Goal: Task Accomplishment & Management: Manage account settings

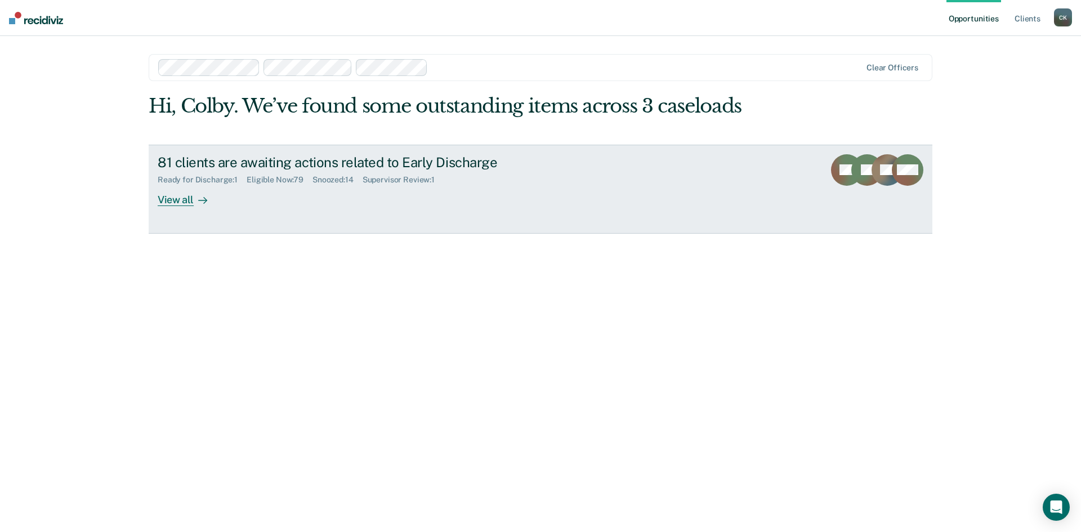
click at [166, 195] on div "View all" at bounding box center [189, 195] width 63 height 22
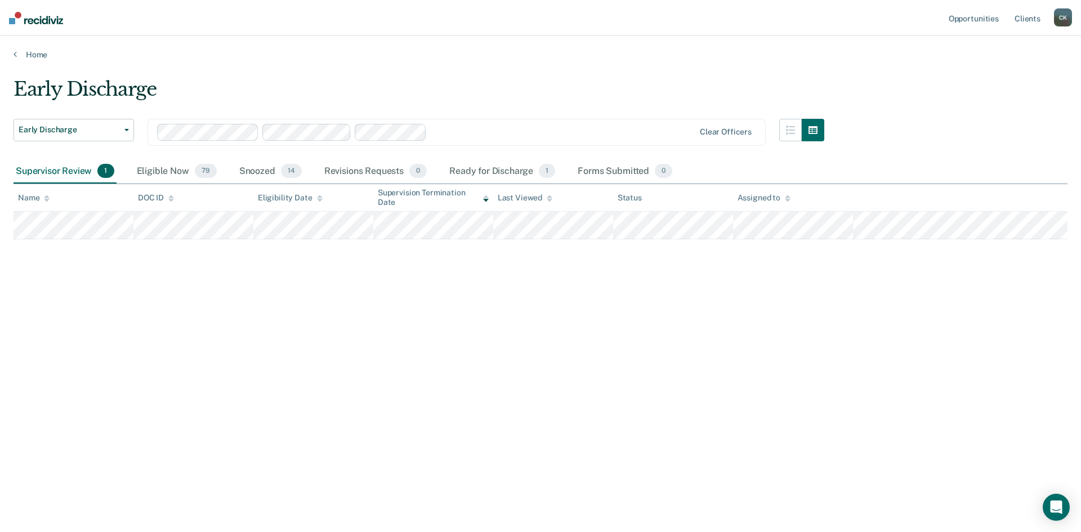
click at [62, 173] on div "Supervisor Review 1" at bounding box center [65, 171] width 103 height 25
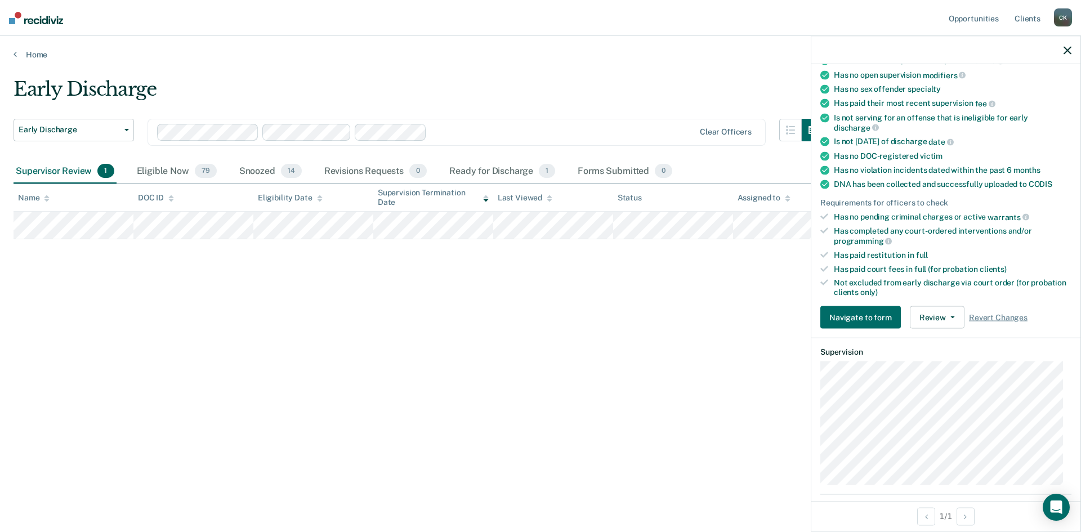
scroll to position [169, 0]
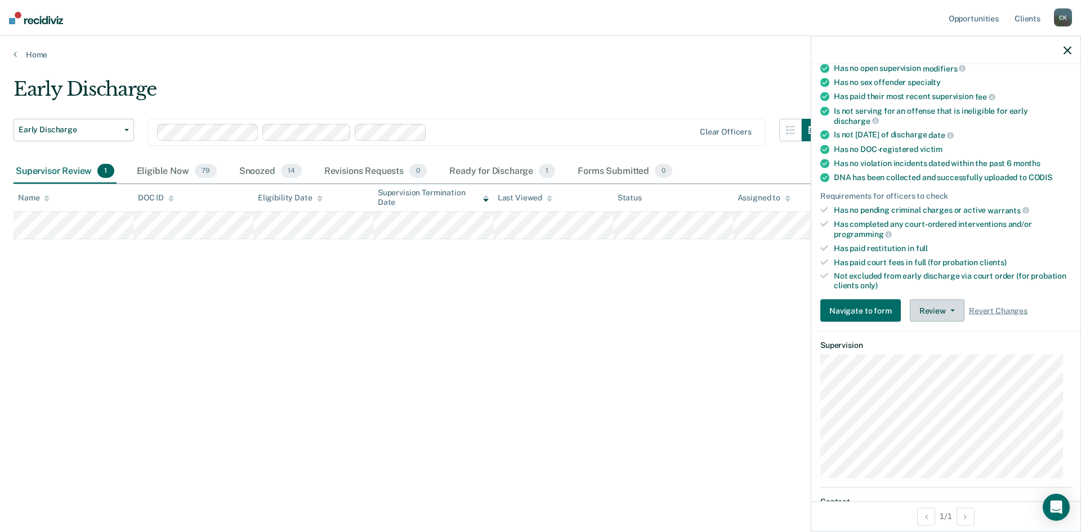
click at [951, 310] on icon "button" at bounding box center [952, 311] width 5 height 2
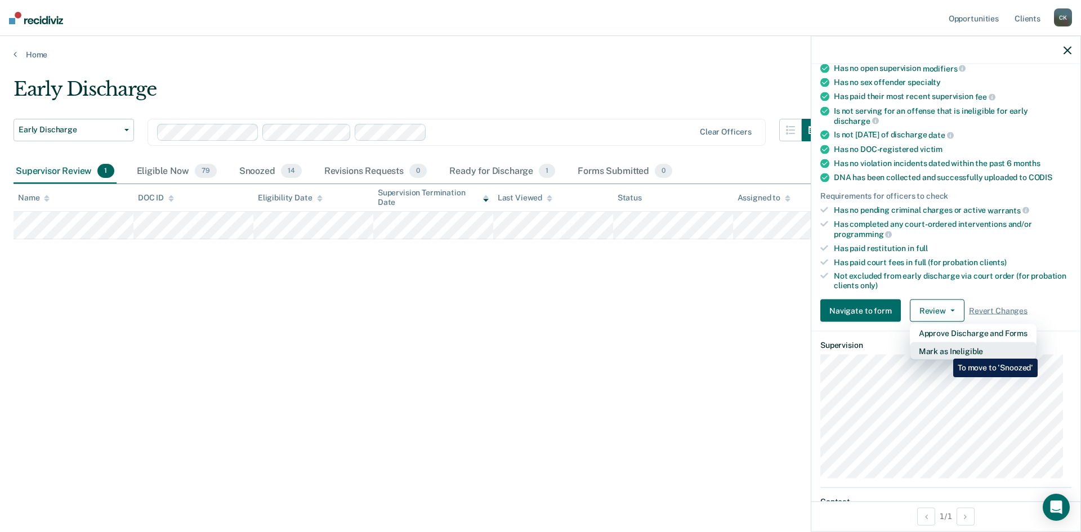
click at [945, 350] on button "Mark as Ineligible" at bounding box center [973, 351] width 127 height 18
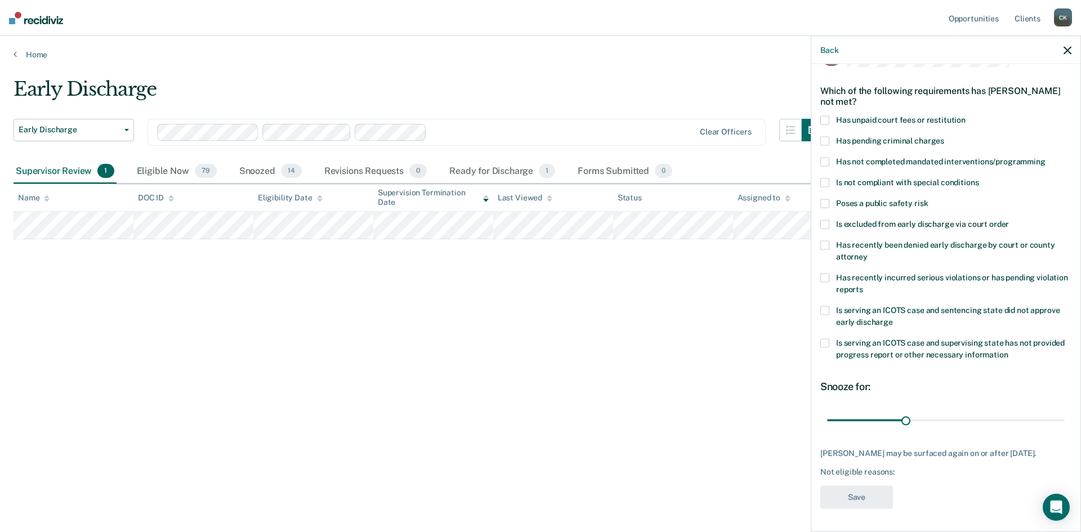
click at [826, 158] on span at bounding box center [824, 162] width 9 height 9
click at [1066, 53] on icon "button" at bounding box center [1067, 50] width 8 height 8
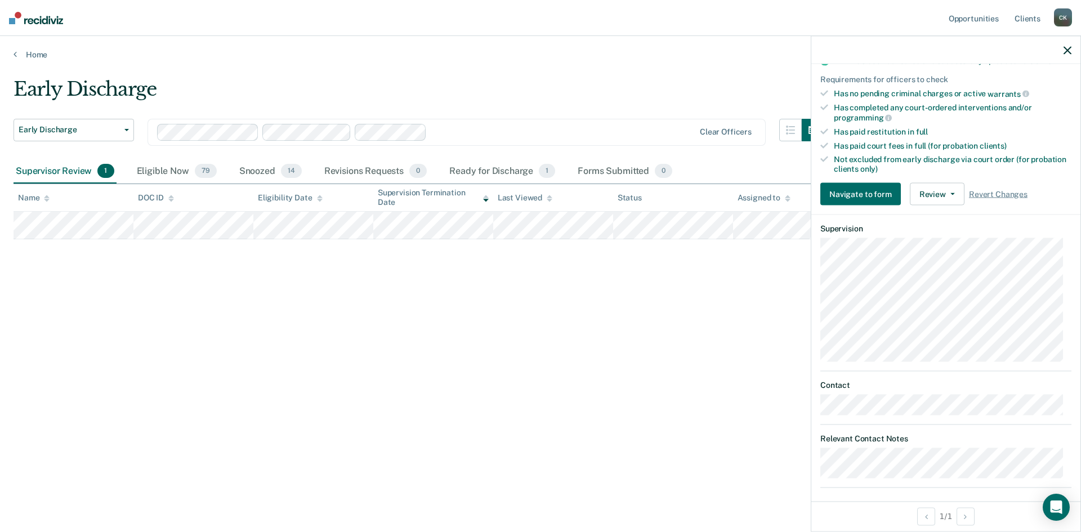
scroll to position [293, 0]
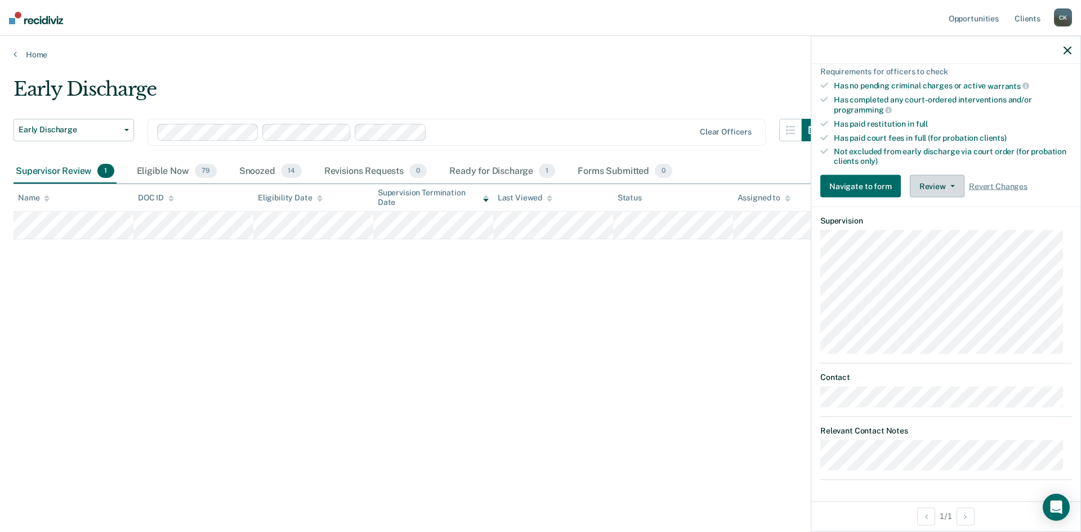
click at [953, 183] on button "Review" at bounding box center [937, 186] width 55 height 23
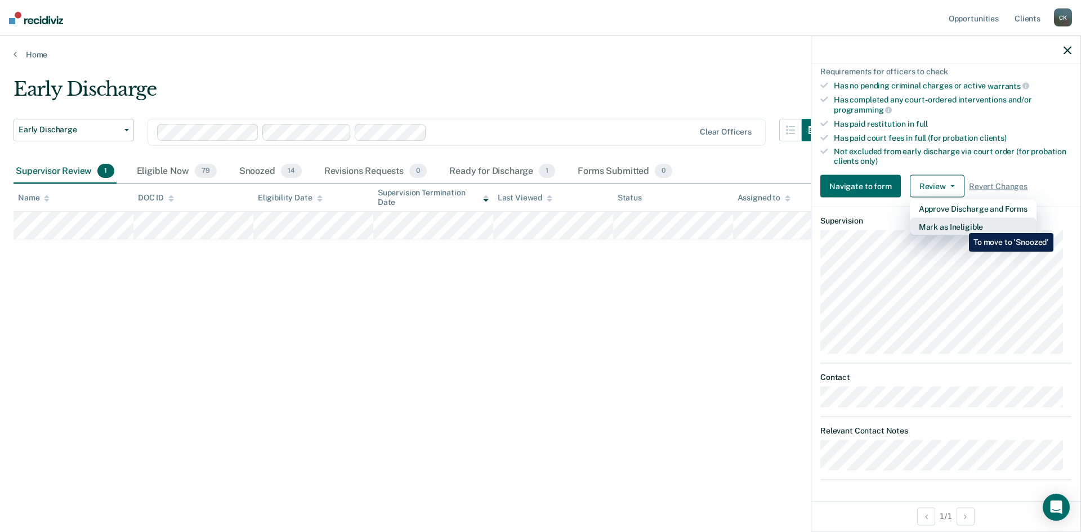
click at [960, 225] on button "Mark as Ineligible" at bounding box center [973, 227] width 127 height 18
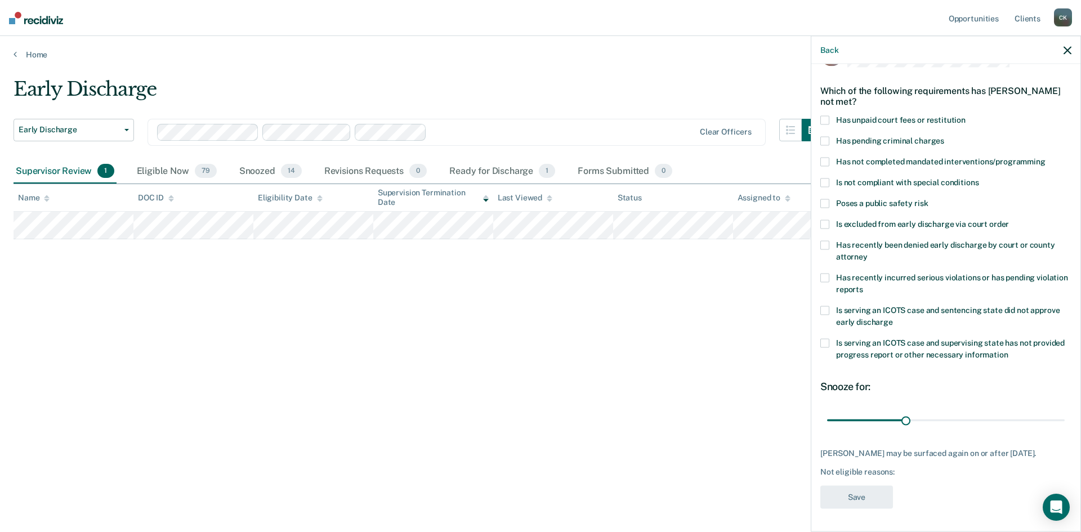
click at [829, 199] on span at bounding box center [824, 203] width 9 height 9
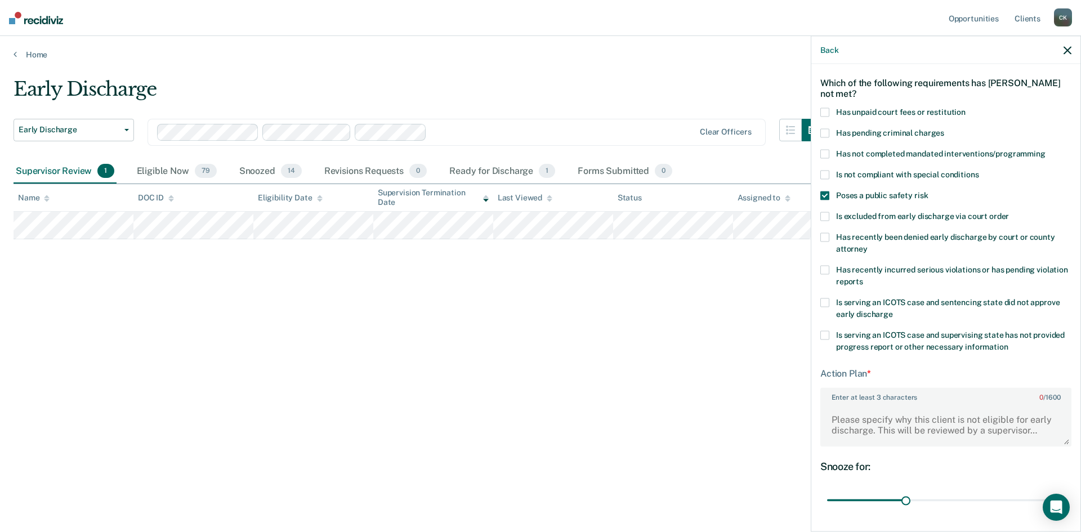
click at [826, 194] on span at bounding box center [824, 195] width 9 height 9
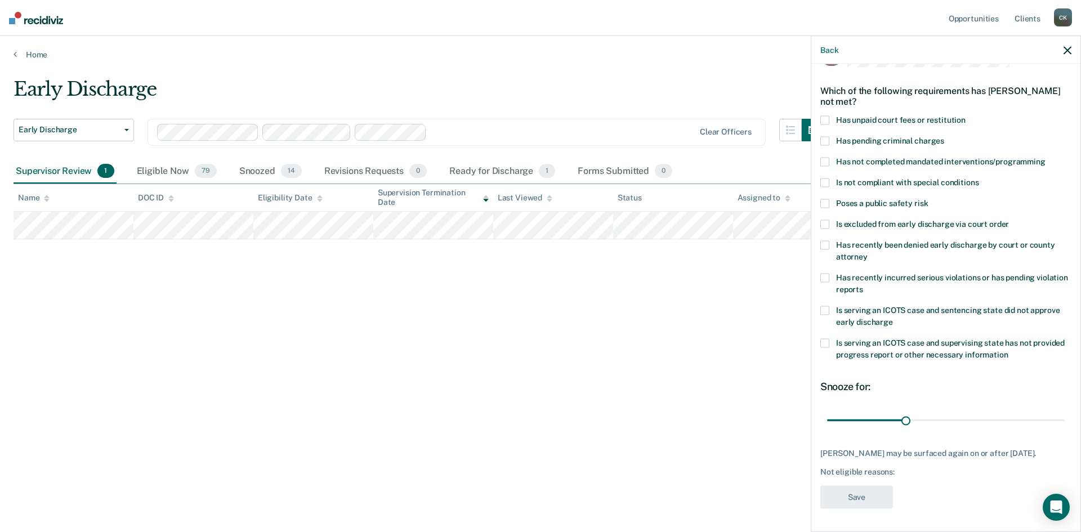
click at [826, 199] on span at bounding box center [824, 203] width 9 height 9
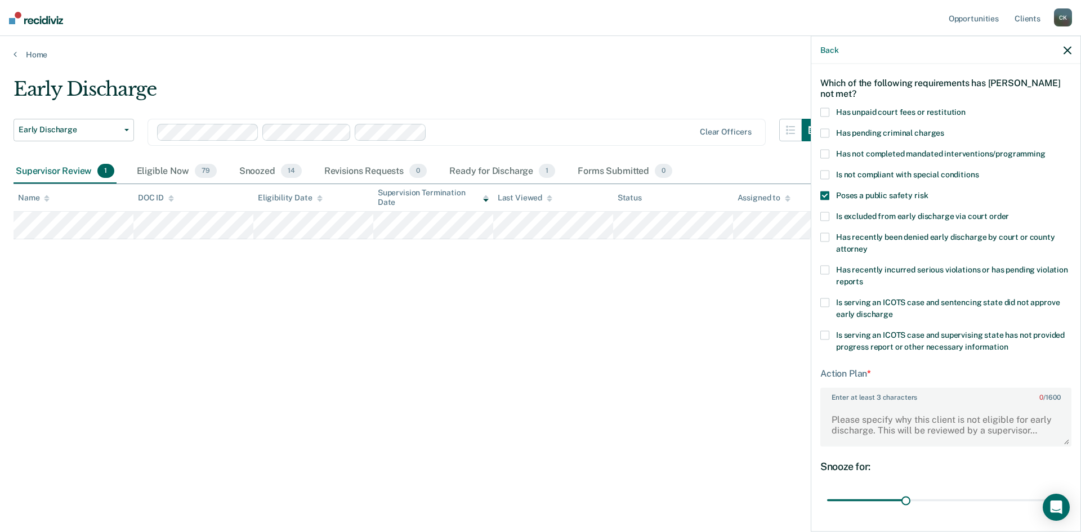
click at [826, 194] on span at bounding box center [824, 195] width 9 height 9
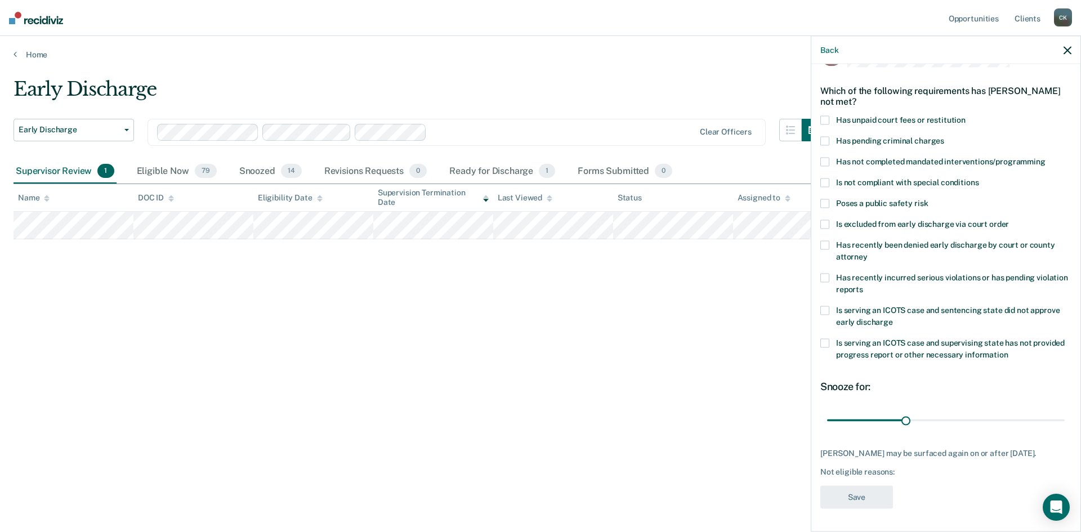
click at [824, 158] on span at bounding box center [824, 162] width 9 height 9
click at [1054, 508] on icon "Open Intercom Messenger" at bounding box center [1055, 507] width 13 height 15
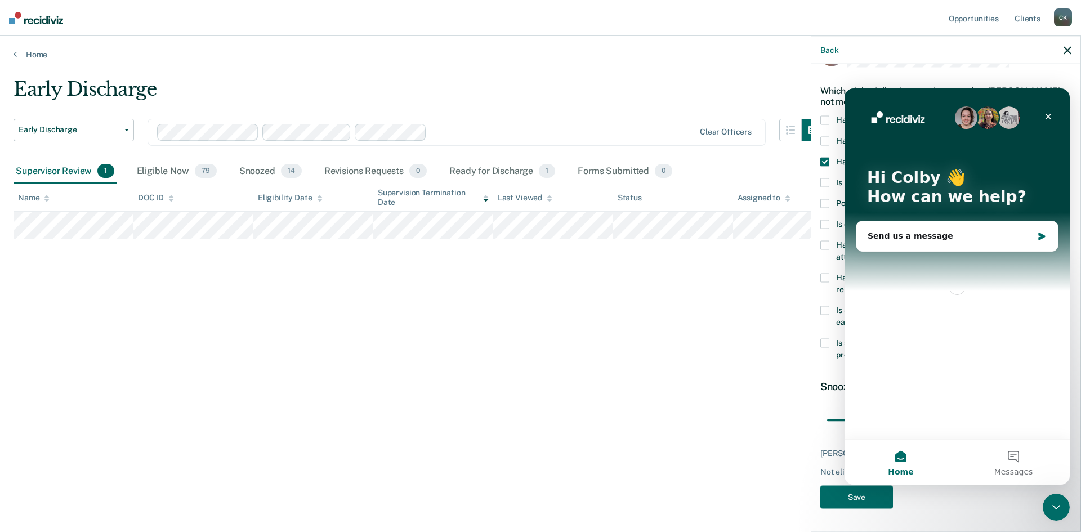
scroll to position [0, 0]
click at [1051, 115] on icon "Close" at bounding box center [1048, 116] width 9 height 9
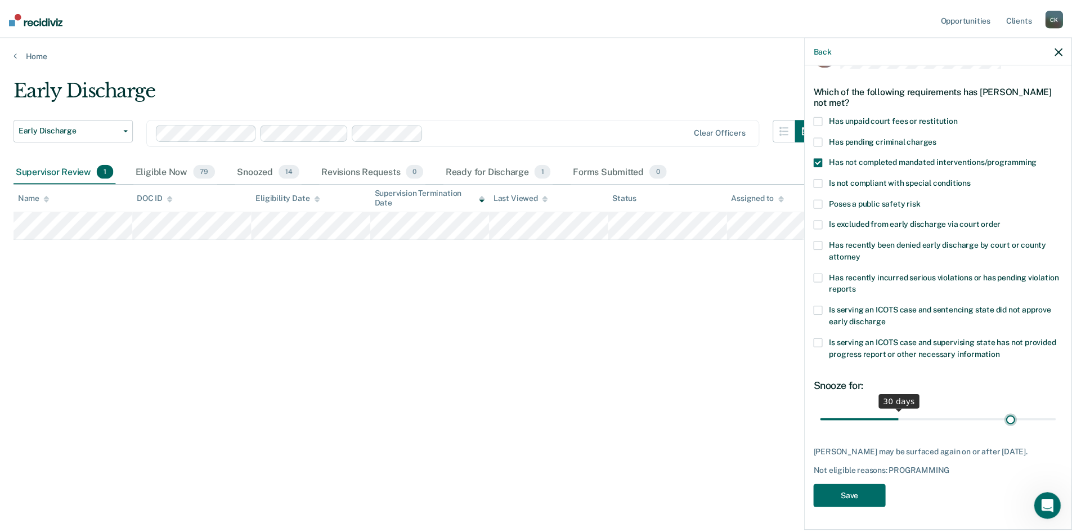
scroll to position [33, 0]
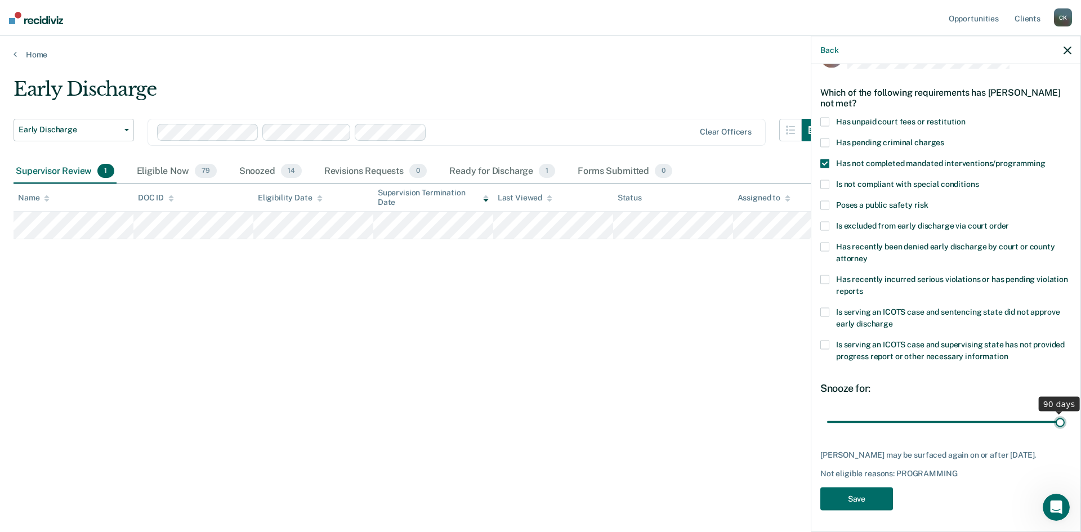
drag, startPoint x: 903, startPoint y: 411, endPoint x: 1113, endPoint y: 406, distance: 210.0
type input "90"
click at [1064, 412] on input "range" at bounding box center [946, 422] width 238 height 20
click at [867, 500] on button "Save" at bounding box center [856, 498] width 73 height 23
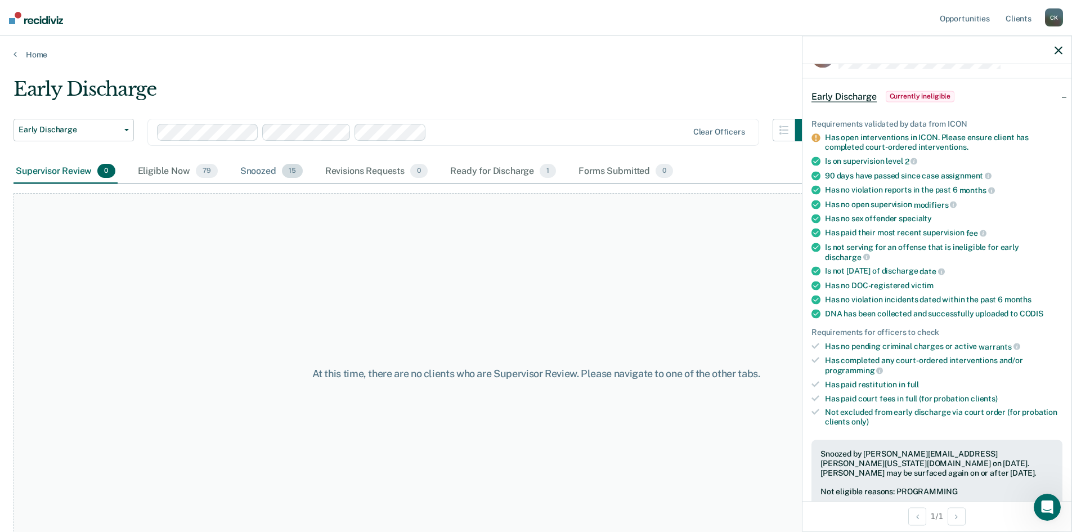
click at [257, 169] on div "Snoozed 15" at bounding box center [271, 171] width 67 height 25
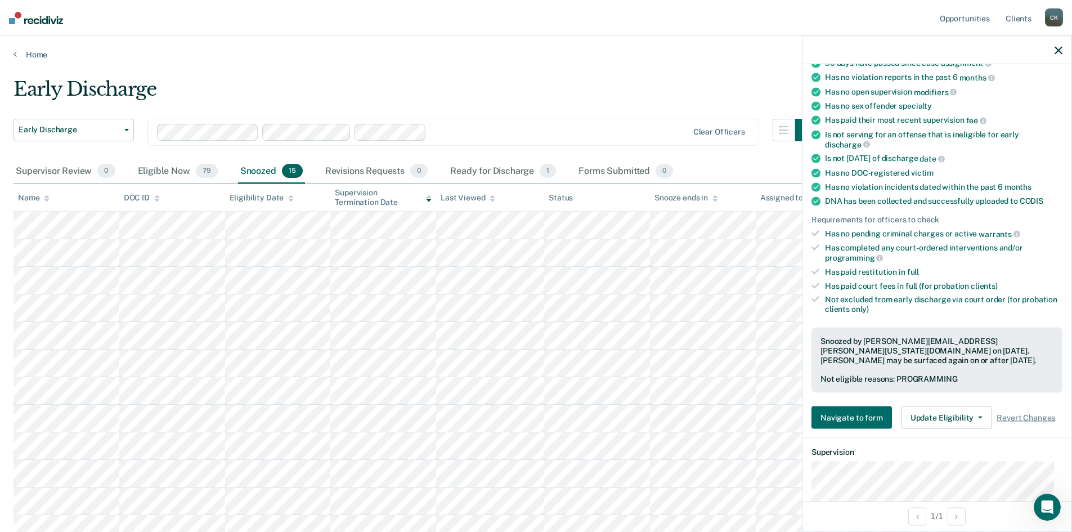
scroll to position [202, 0]
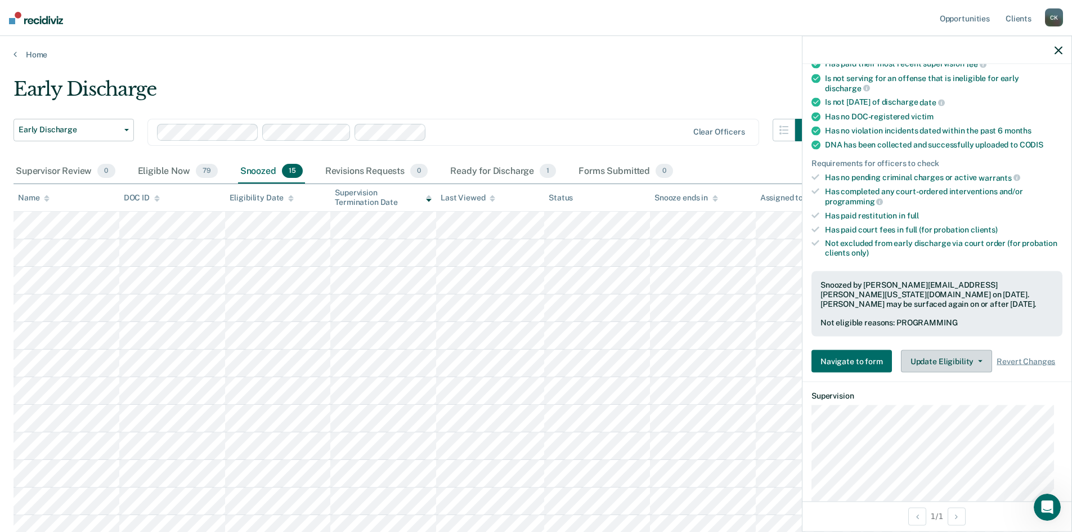
click at [979, 360] on icon "button" at bounding box center [980, 361] width 5 height 2
click at [976, 357] on button "Update Eligibility" at bounding box center [946, 361] width 91 height 23
click at [977, 357] on button "Update Eligibility" at bounding box center [946, 361] width 91 height 23
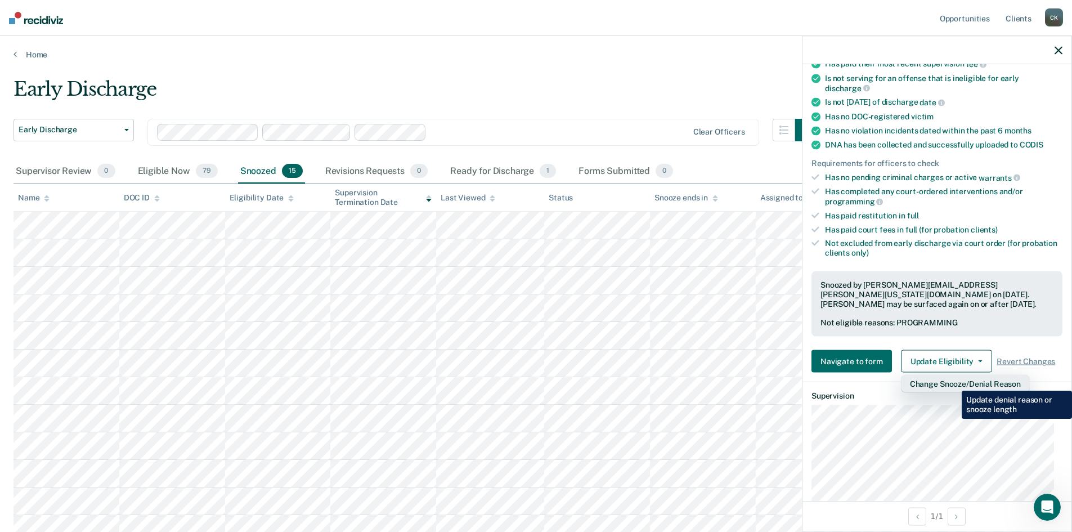
click at [954, 382] on button "Change Snooze/Denial Reason" at bounding box center [965, 383] width 129 height 18
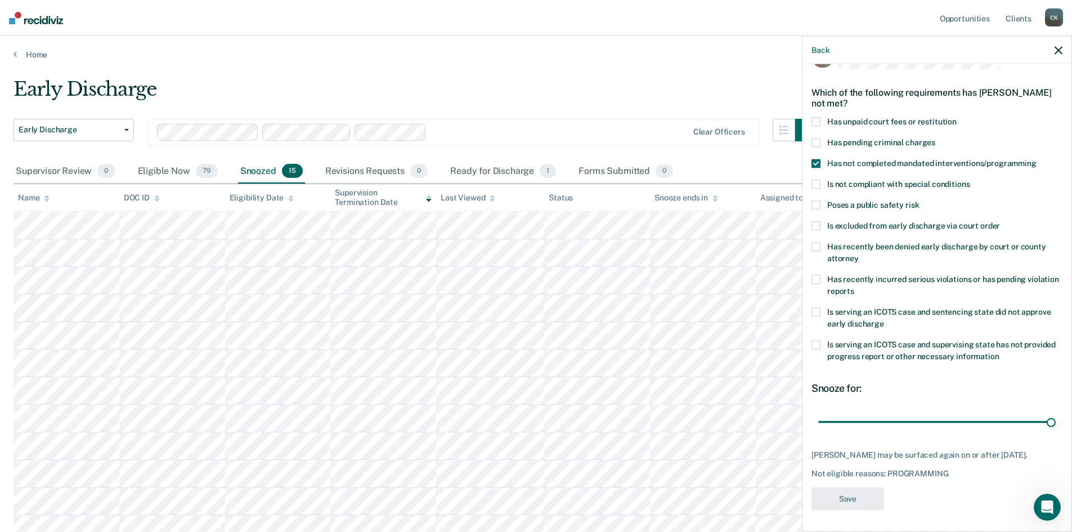
click at [816, 159] on span at bounding box center [816, 163] width 9 height 9
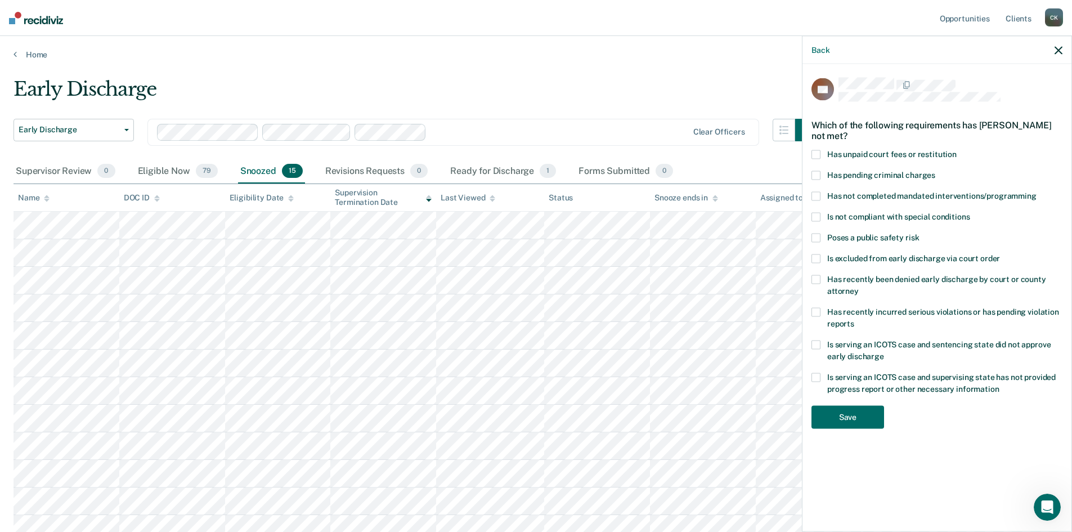
scroll to position [0, 0]
click at [814, 235] on span at bounding box center [816, 238] width 9 height 9
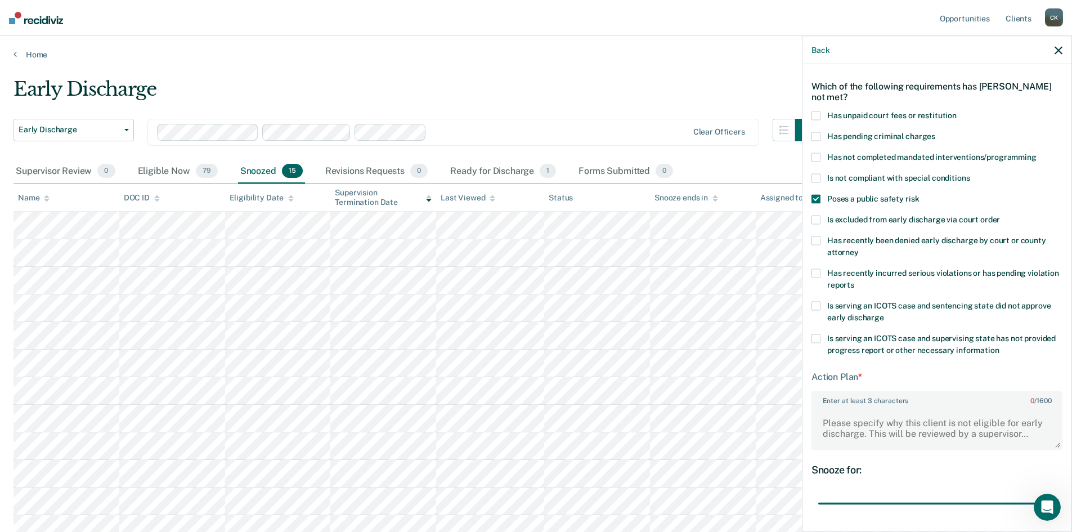
scroll to position [113, 0]
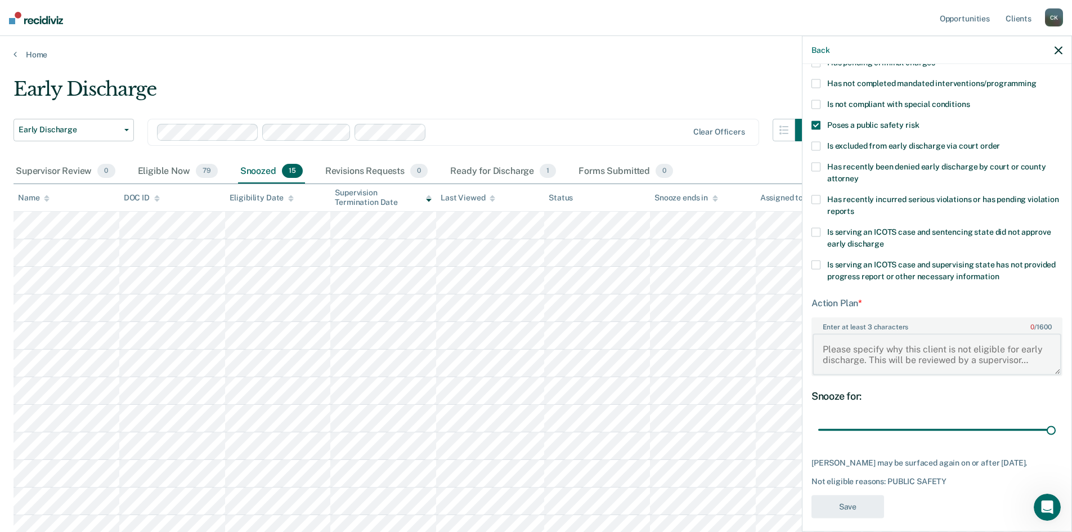
click at [853, 354] on textarea "Enter at least 3 characters 0 / 1600" at bounding box center [937, 354] width 249 height 42
click at [818, 126] on span at bounding box center [816, 125] width 9 height 9
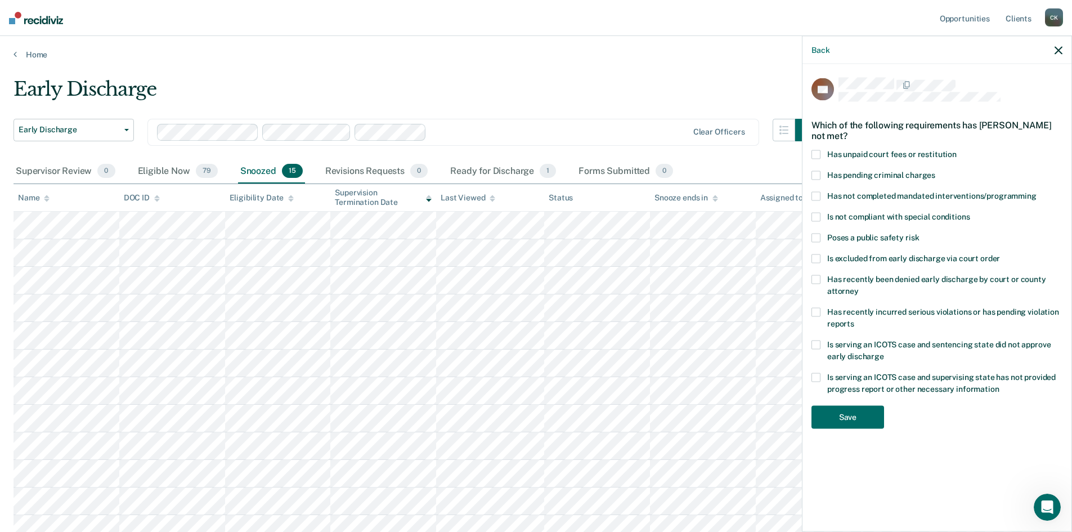
scroll to position [0, 0]
click at [814, 196] on span at bounding box center [816, 196] width 9 height 9
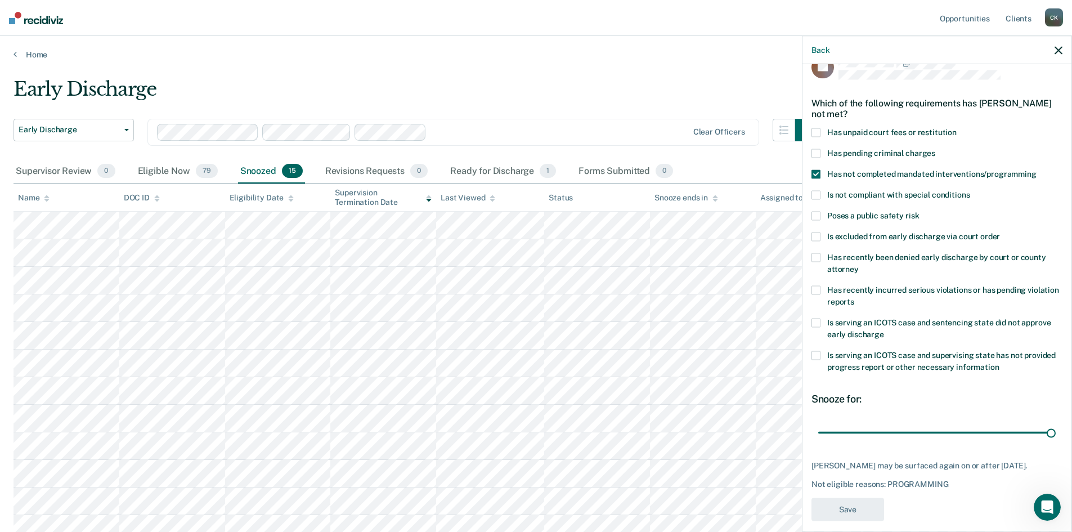
scroll to position [33, 0]
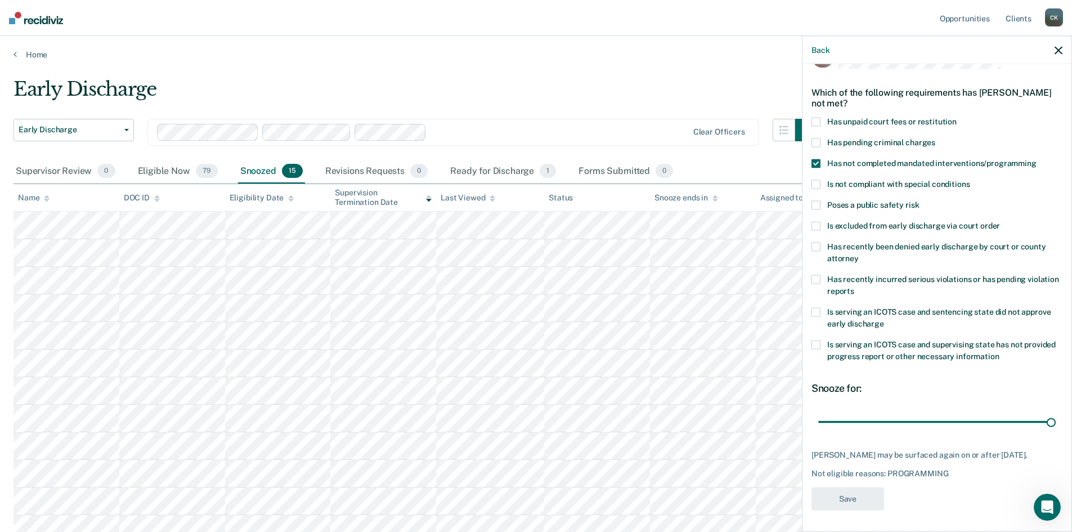
click at [1057, 49] on icon "button" at bounding box center [1059, 50] width 8 height 8
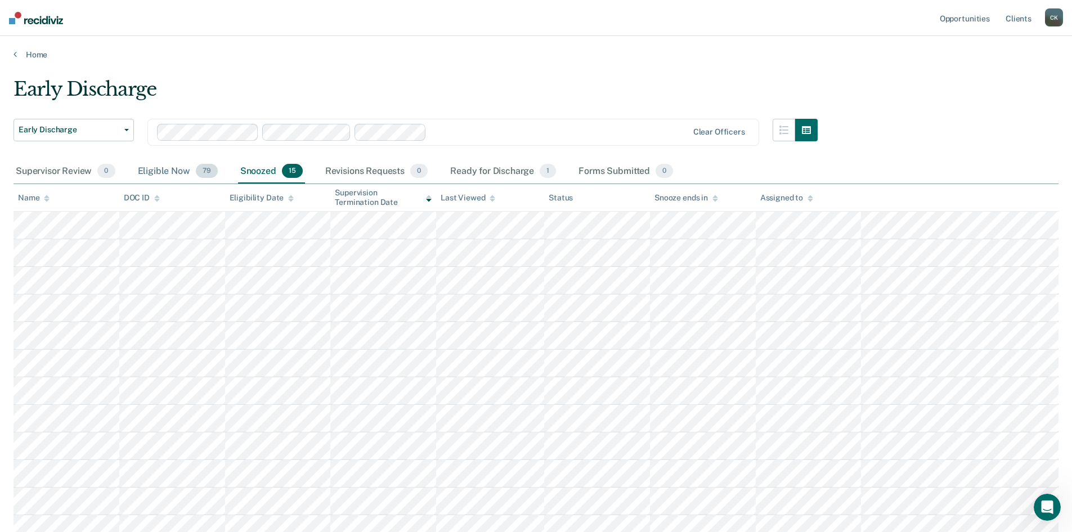
click at [172, 171] on div "Eligible Now 79" at bounding box center [178, 171] width 84 height 25
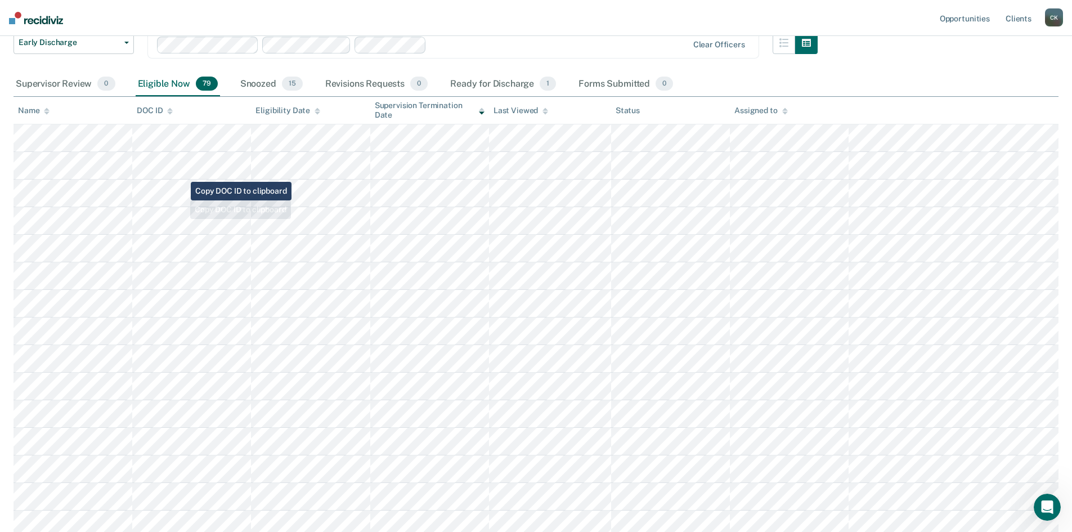
scroll to position [0, 0]
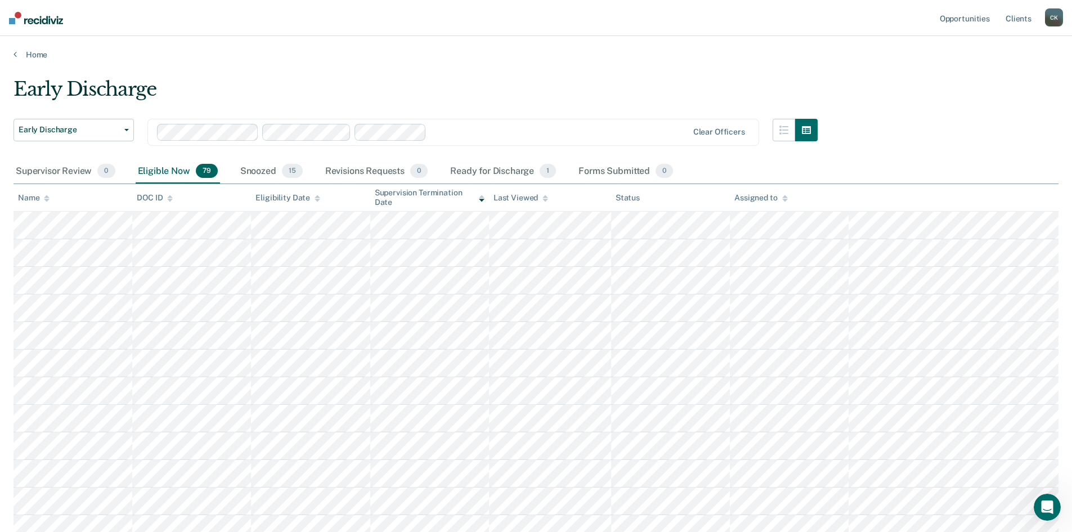
click at [23, 201] on div "Name" at bounding box center [34, 198] width 32 height 10
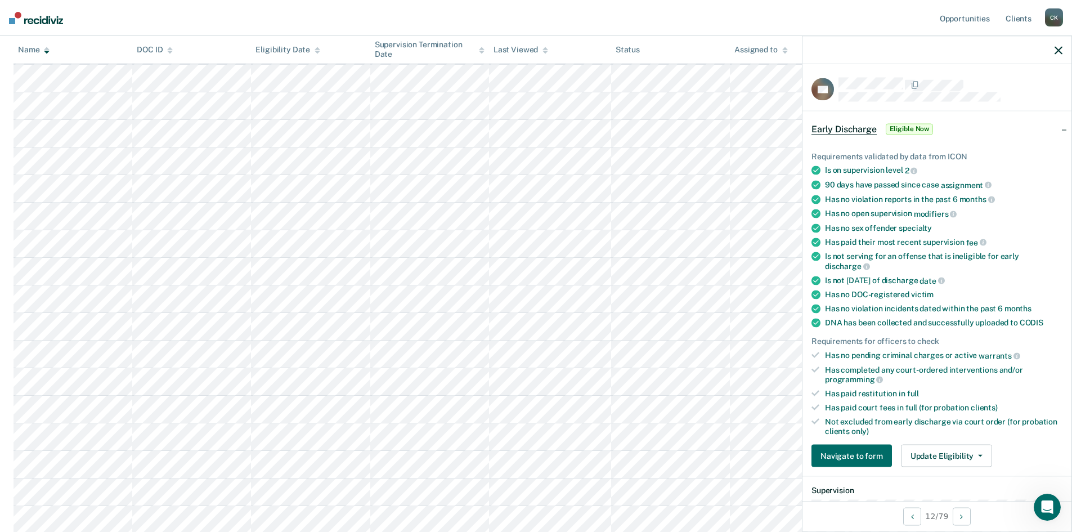
scroll to position [56, 0]
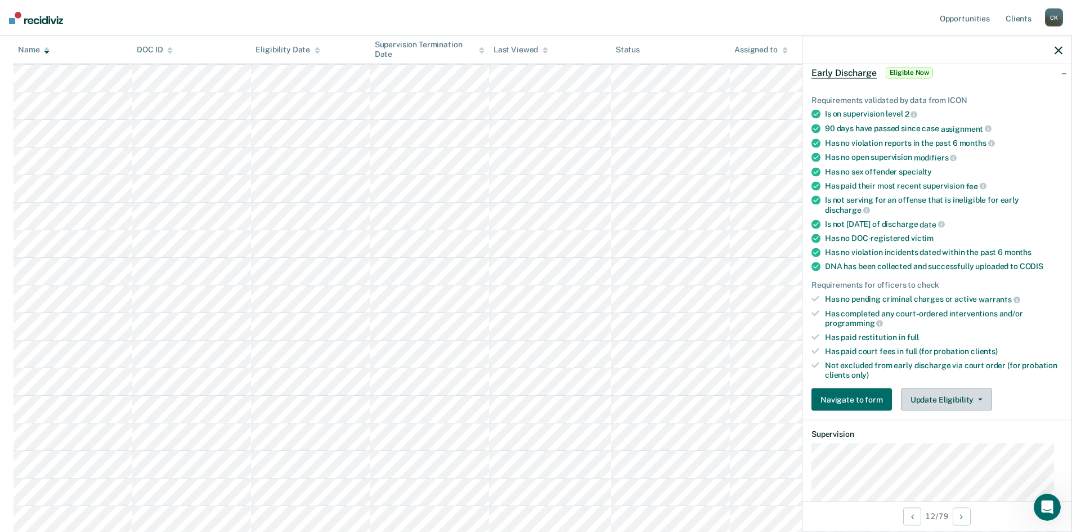
click at [979, 399] on icon "button" at bounding box center [980, 400] width 5 height 2
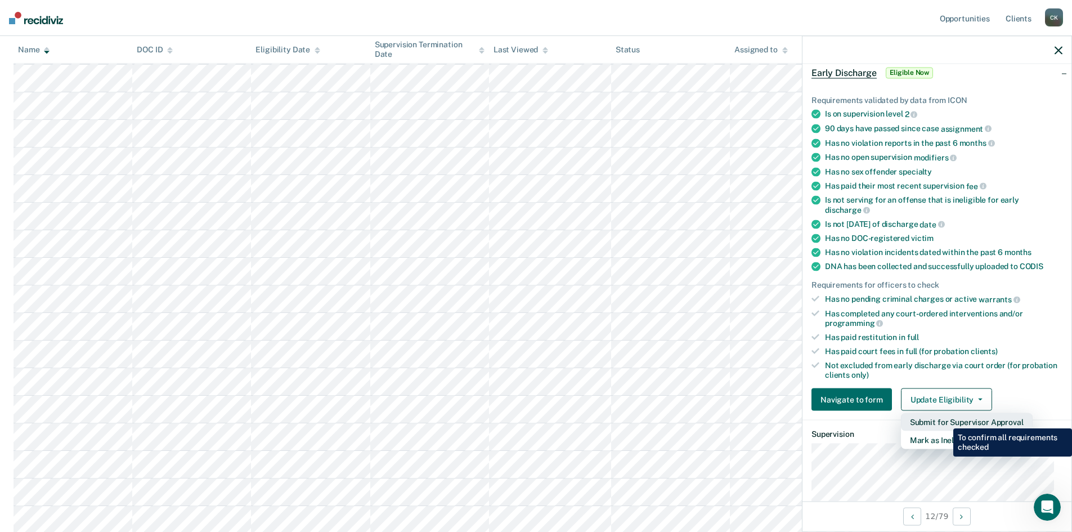
click at [945, 420] on button "Submit for Supervisor Approval" at bounding box center [967, 422] width 132 height 18
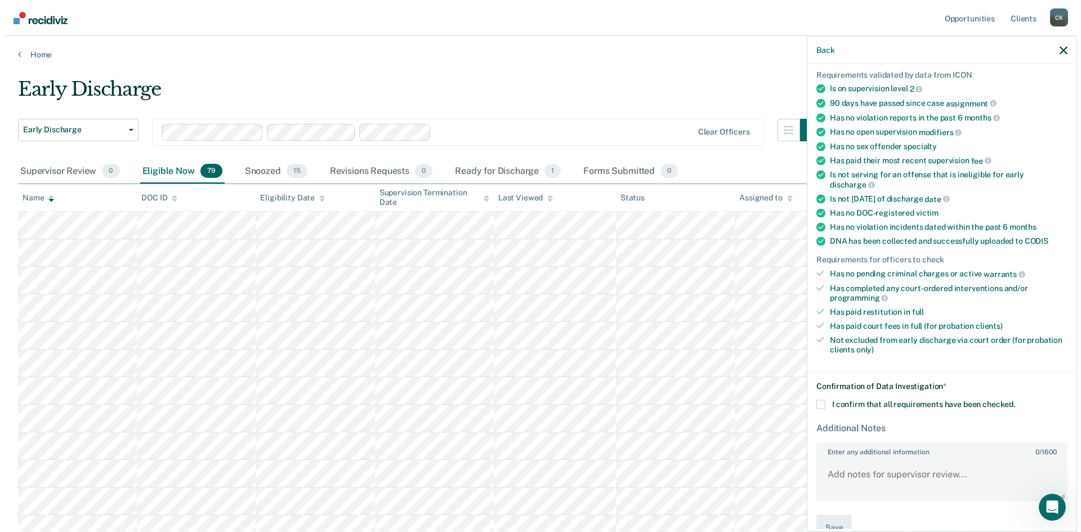
scroll to position [105, 0]
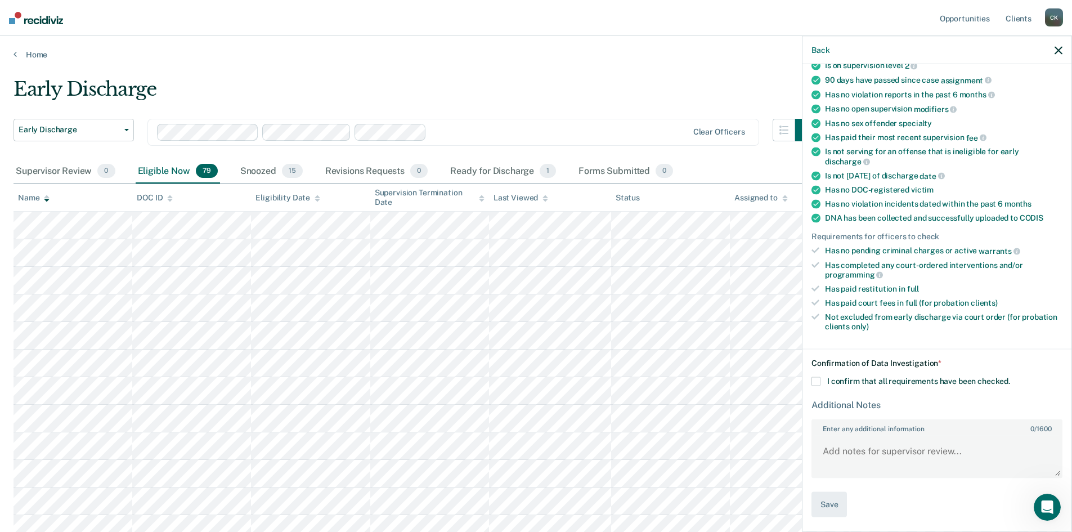
click at [814, 382] on span at bounding box center [816, 381] width 9 height 9
click at [1010, 377] on input "I confirm that all requirements have been checked." at bounding box center [1010, 377] width 0 height 0
click at [831, 500] on button "Save" at bounding box center [829, 504] width 35 height 25
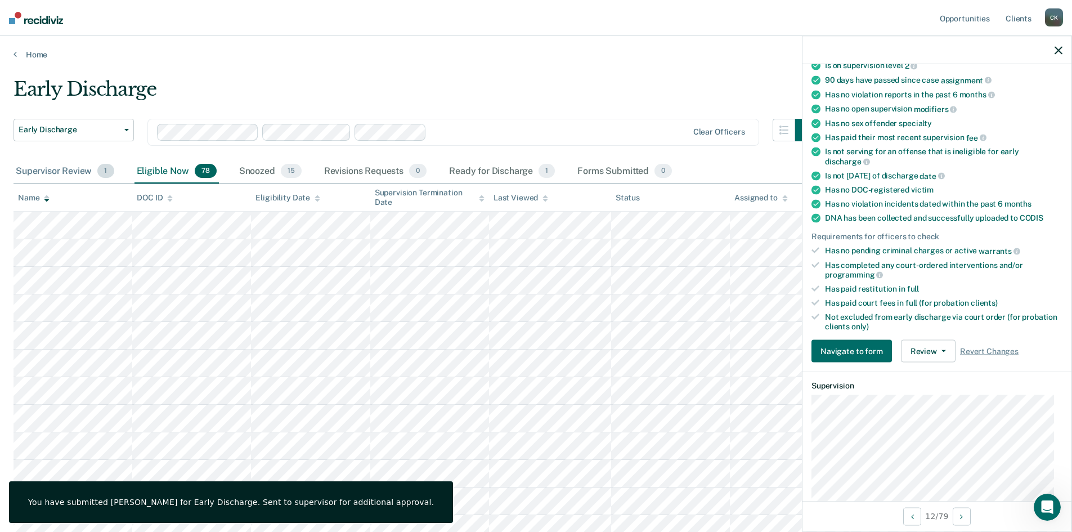
click at [44, 174] on div "Supervisor Review 1" at bounding box center [65, 171] width 103 height 25
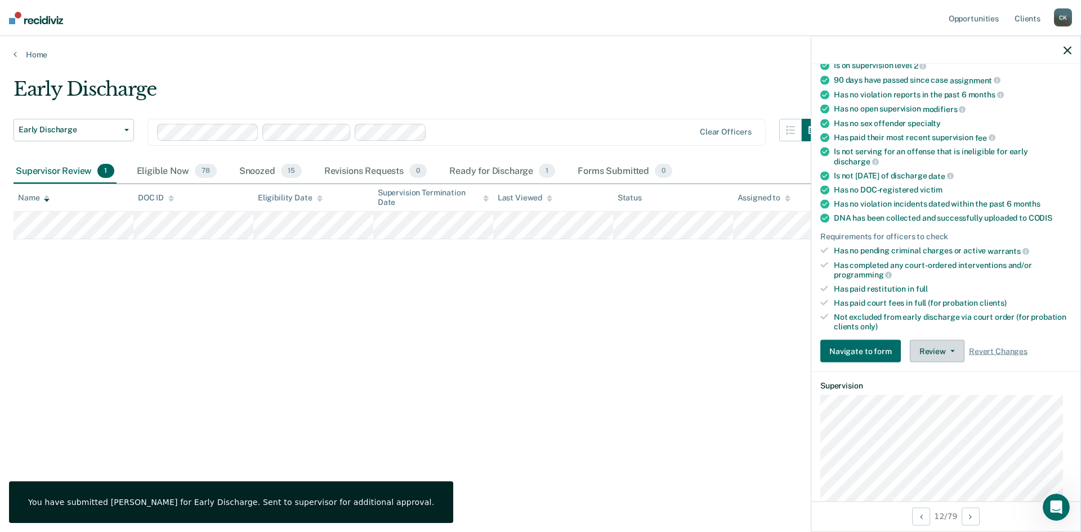
click at [933, 348] on button "Review" at bounding box center [937, 351] width 55 height 23
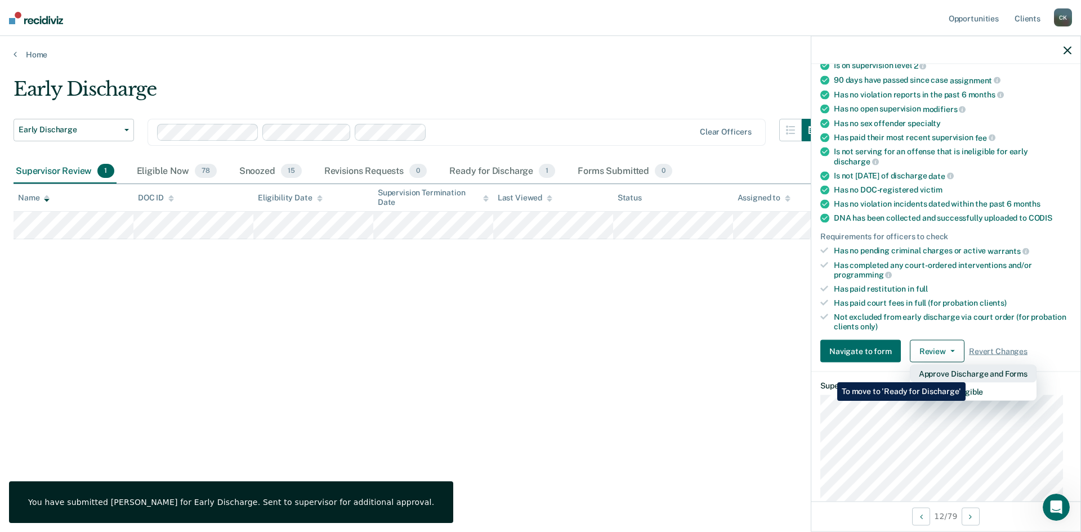
click at [965, 374] on button "Approve Discharge and Forms" at bounding box center [973, 374] width 127 height 18
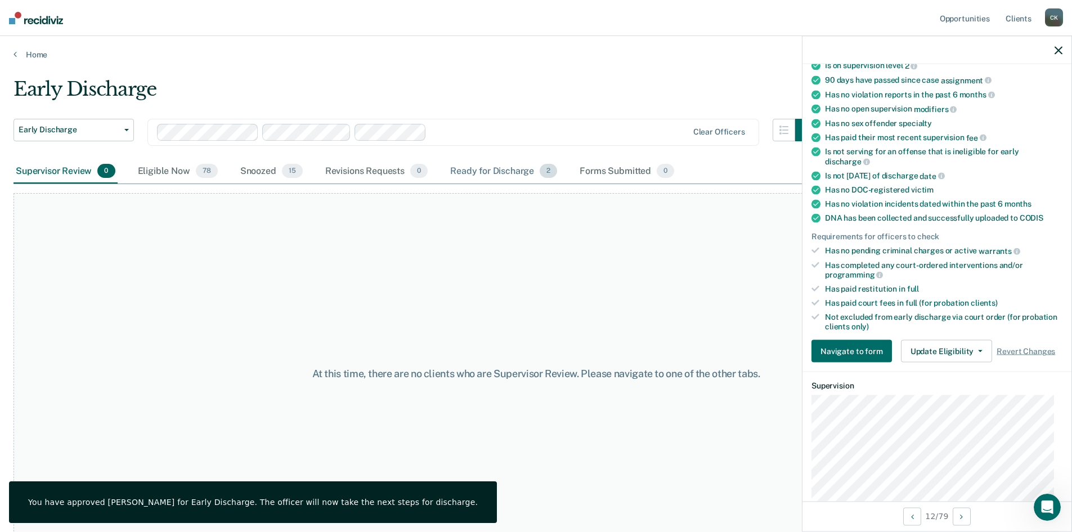
click at [511, 168] on div "Ready for Discharge 2" at bounding box center [503, 171] width 111 height 25
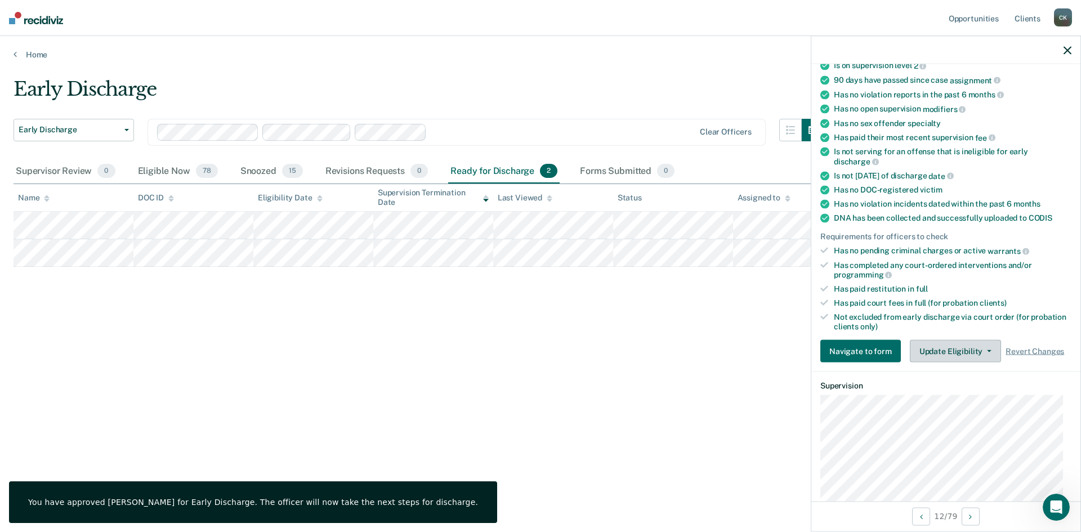
click at [982, 350] on span "button" at bounding box center [986, 351] width 9 height 2
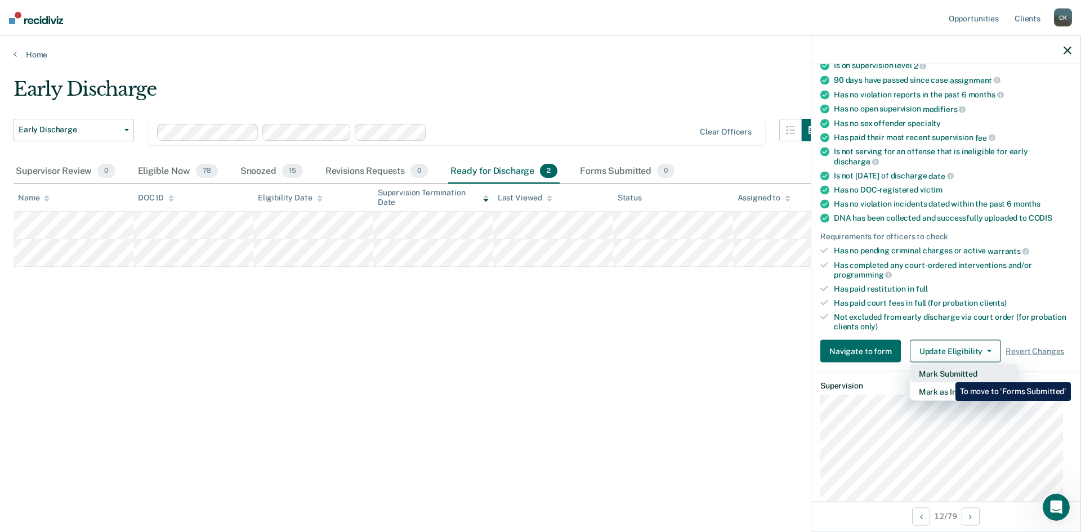
click at [947, 374] on button "Mark Submitted" at bounding box center [964, 374] width 109 height 18
